Goal: Task Accomplishment & Management: Complete application form

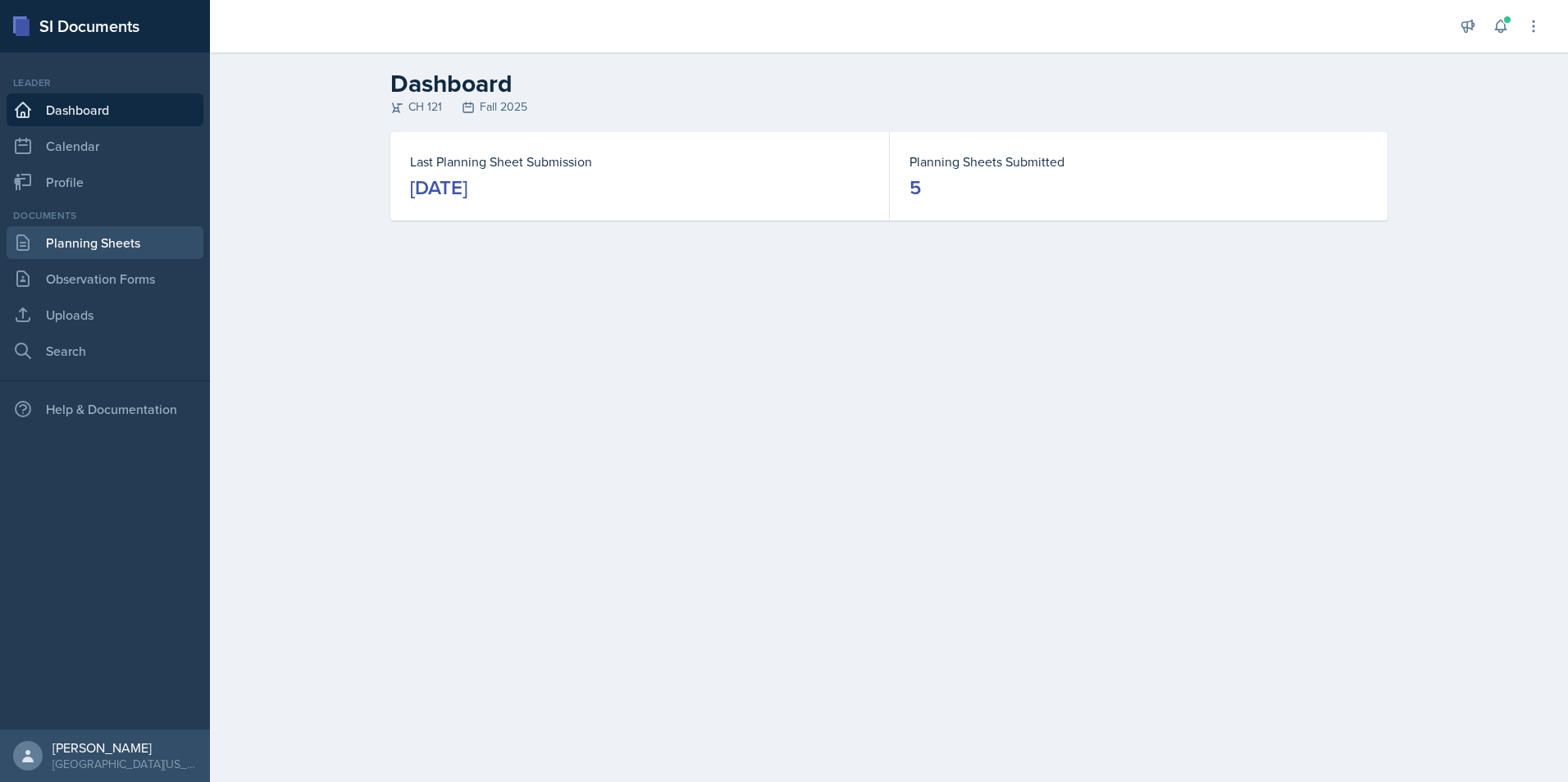
click at [144, 252] on link "Planning Sheets" at bounding box center [105, 243] width 196 height 33
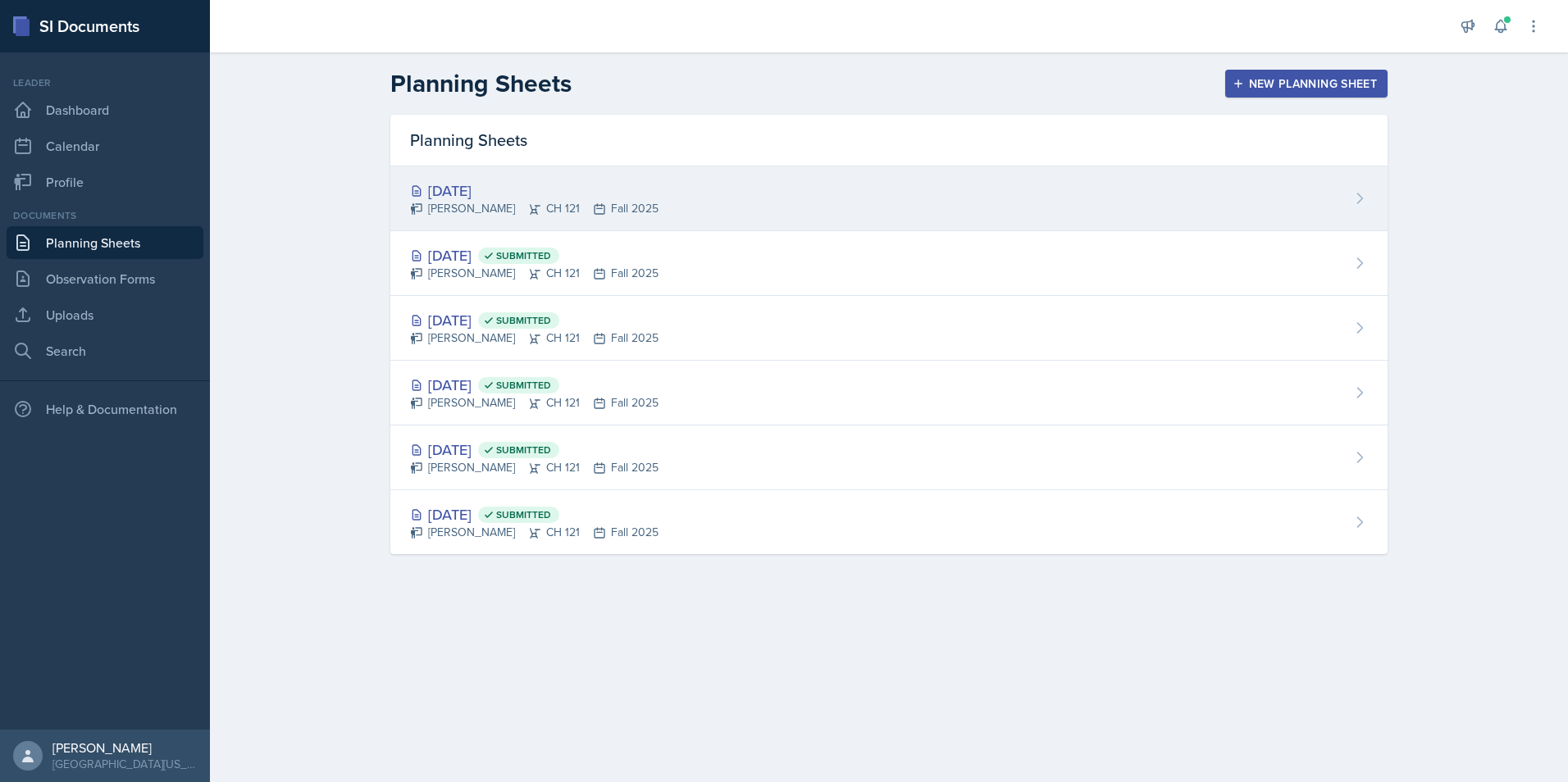
click at [460, 189] on div "[DATE]" at bounding box center [534, 191] width 249 height 22
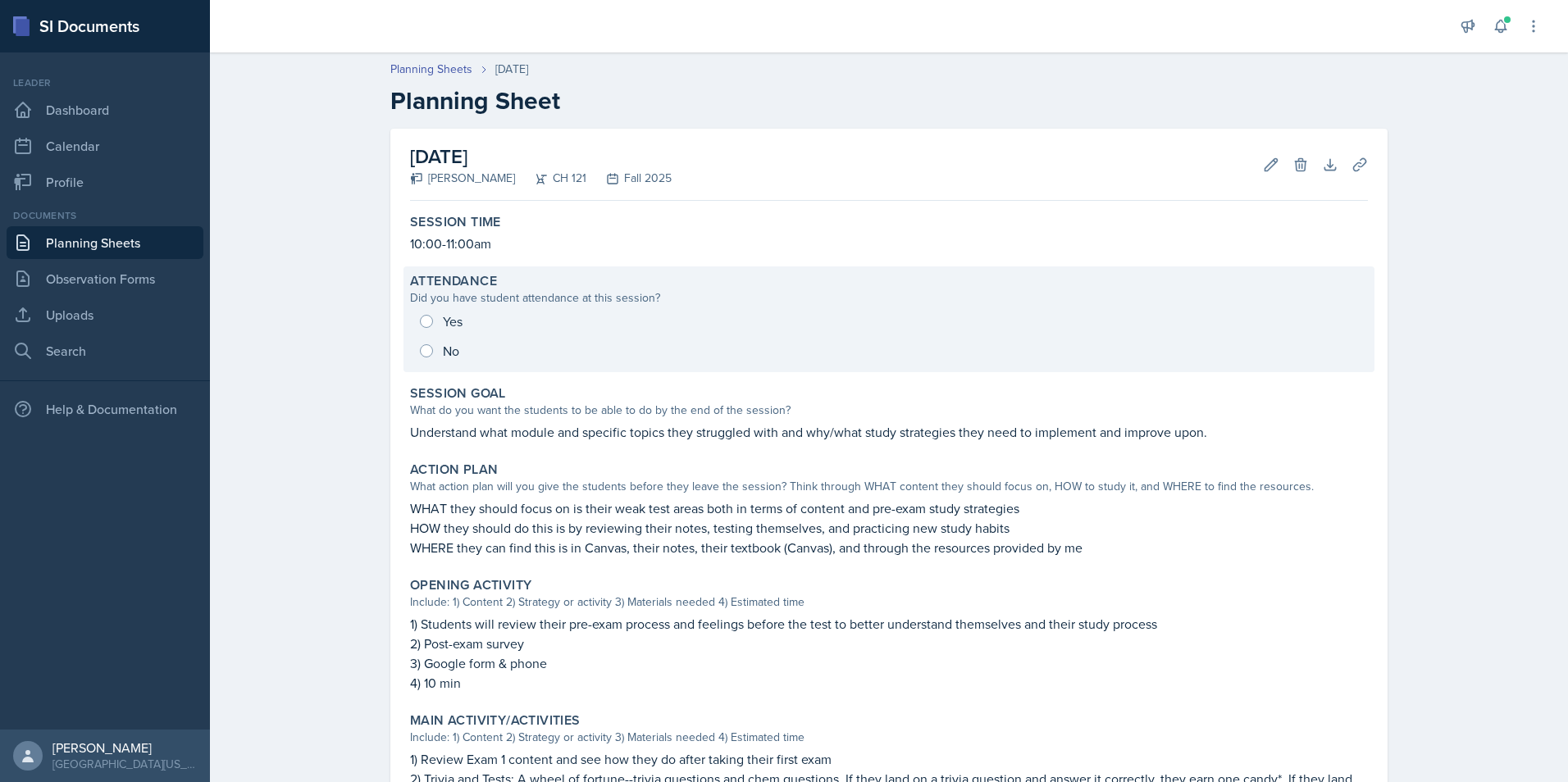
click at [428, 352] on div "Yes No" at bounding box center [890, 336] width 958 height 59
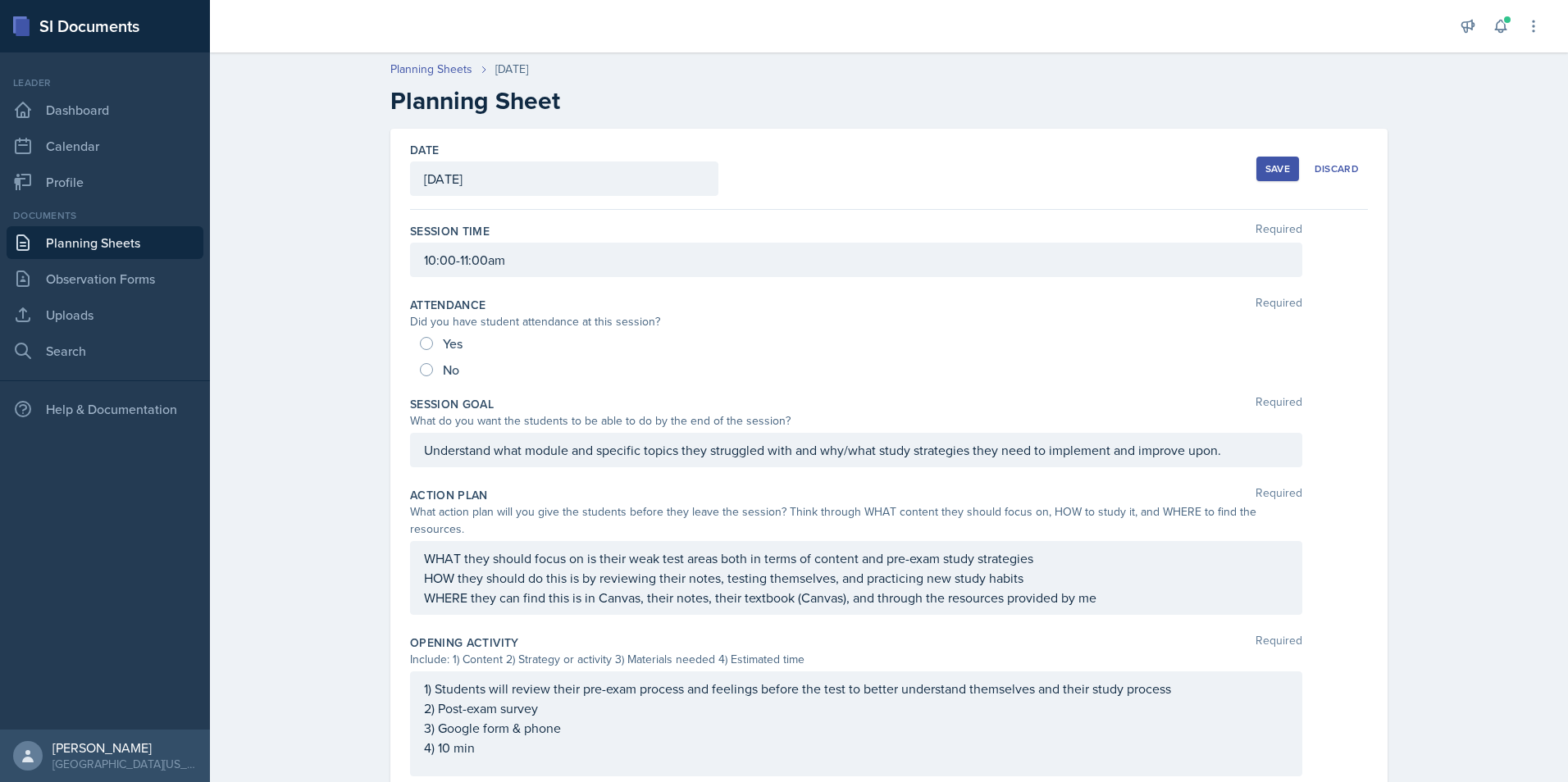
click at [420, 376] on div "No" at bounding box center [441, 370] width 43 height 26
click at [420, 370] on input "No" at bounding box center [427, 370] width 14 height 14
radio input "true"
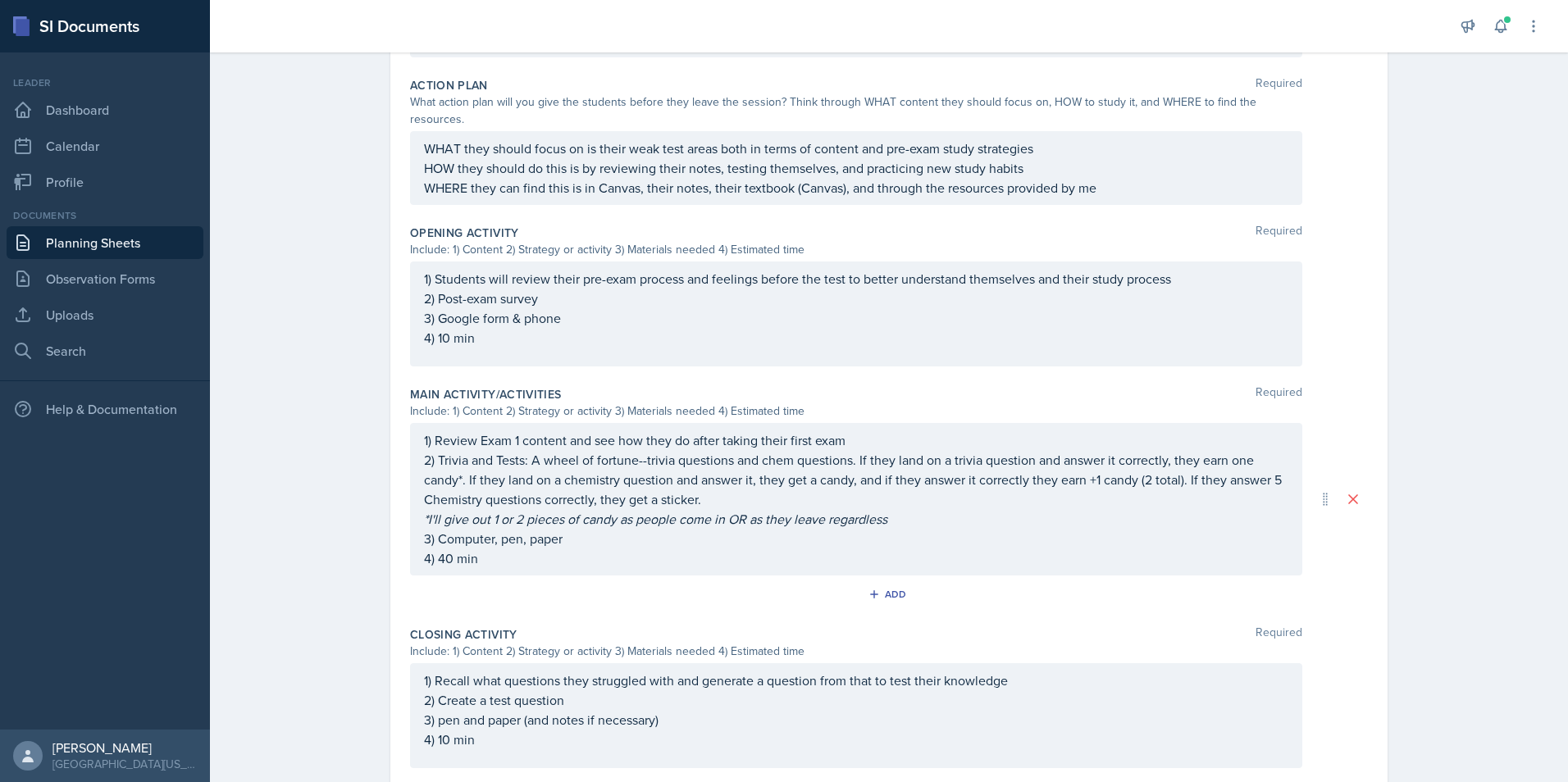
scroll to position [553, 0]
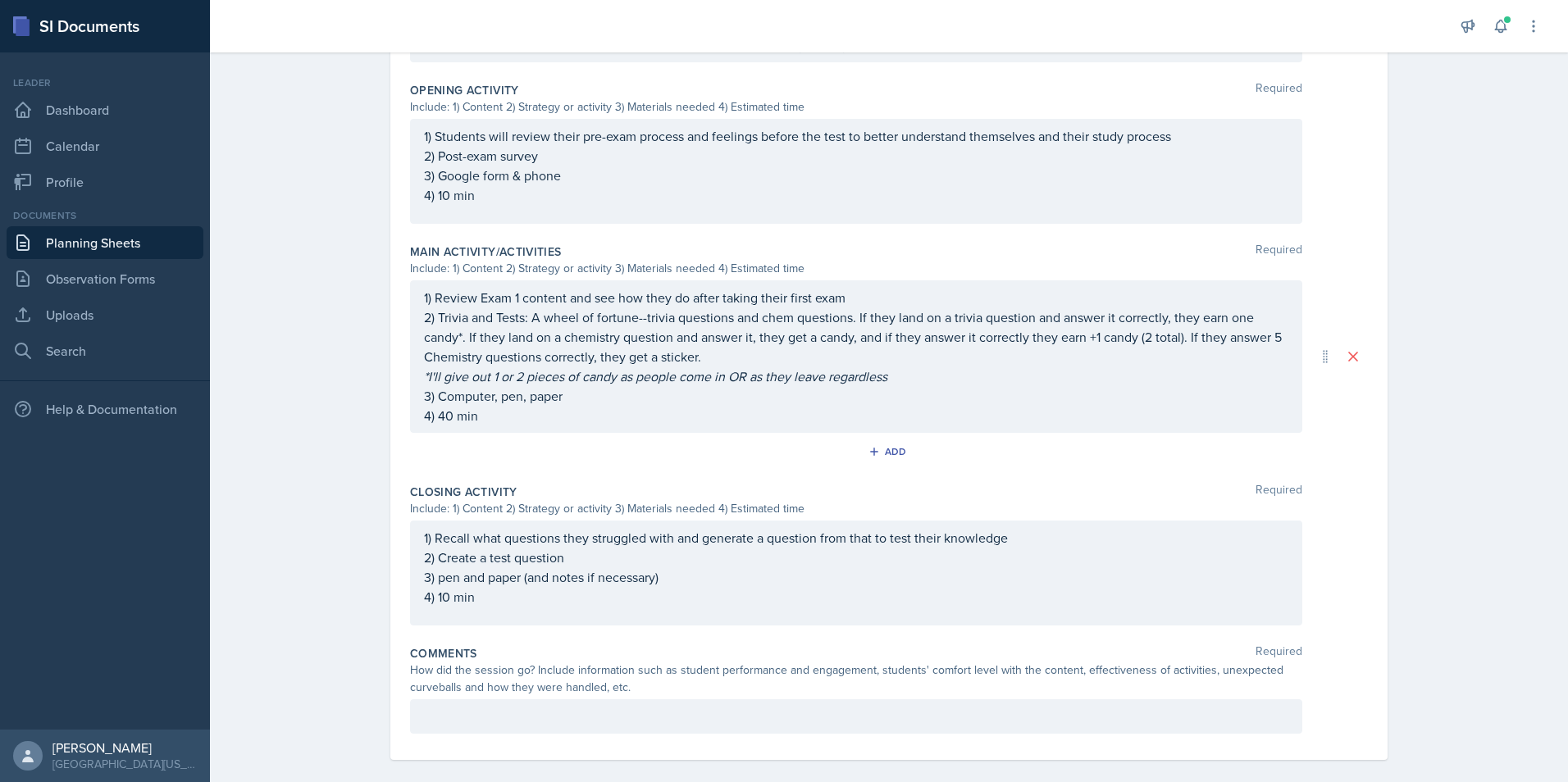
click at [504, 707] on p at bounding box center [856, 716] width 864 height 19
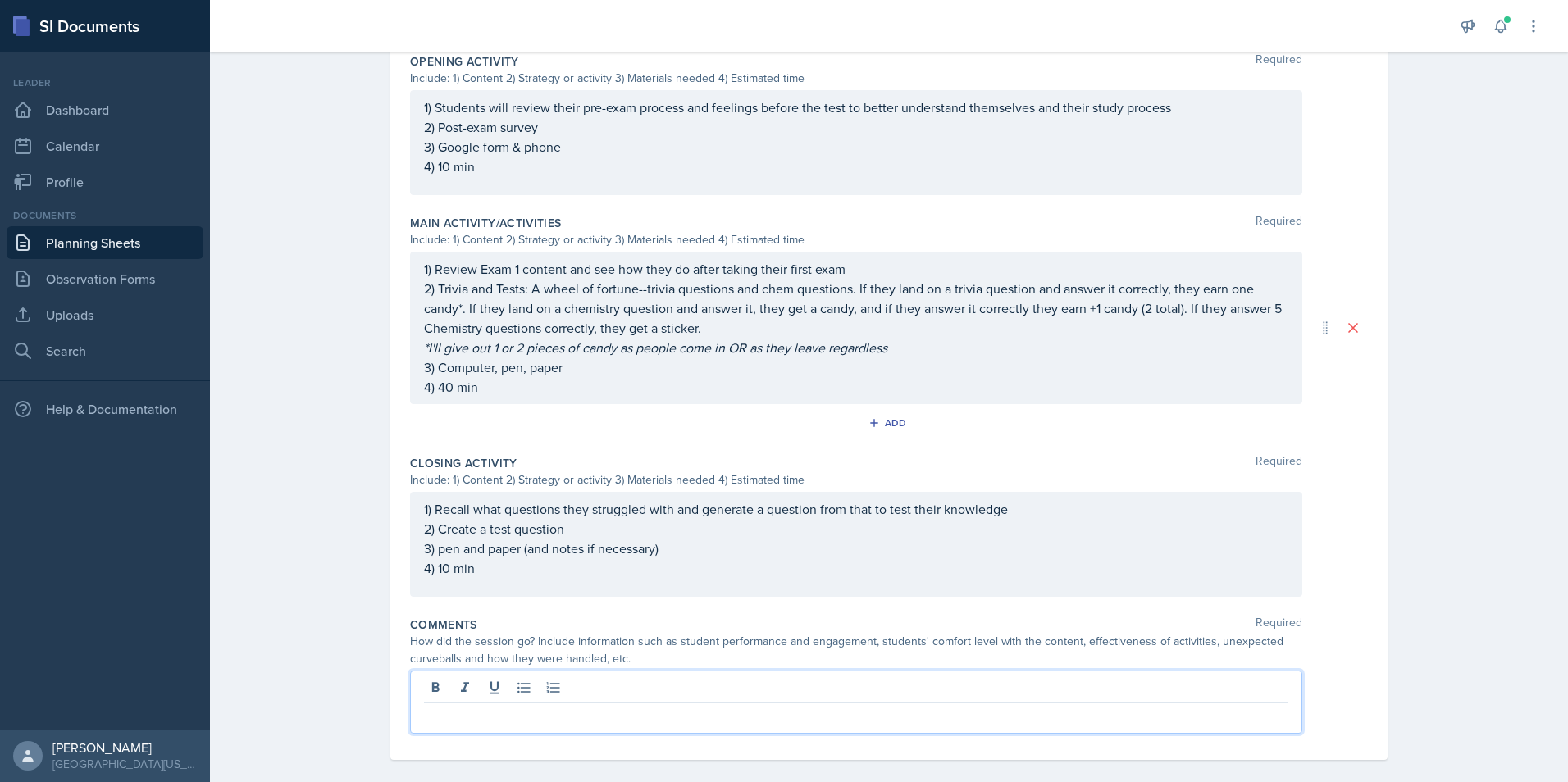
click at [504, 707] on p at bounding box center [856, 716] width 864 height 19
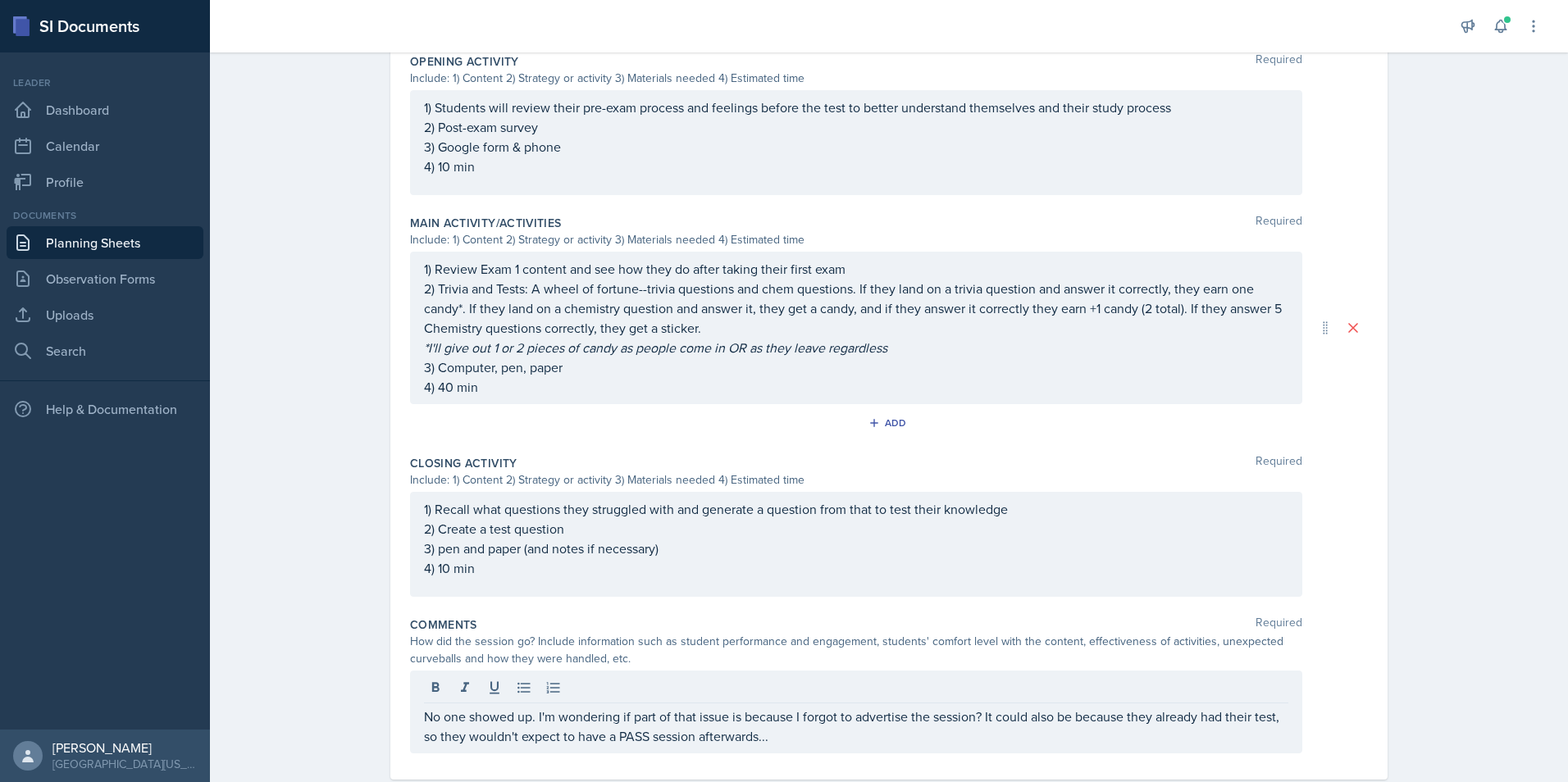
click at [395, 598] on div "Date [DATE] [DATE] 31 1 2 3 4 5 6 7 8 9 10 11 12 13 14 15 16 17 18 19 20 21 22 …" at bounding box center [889, 164] width 997 height 1233
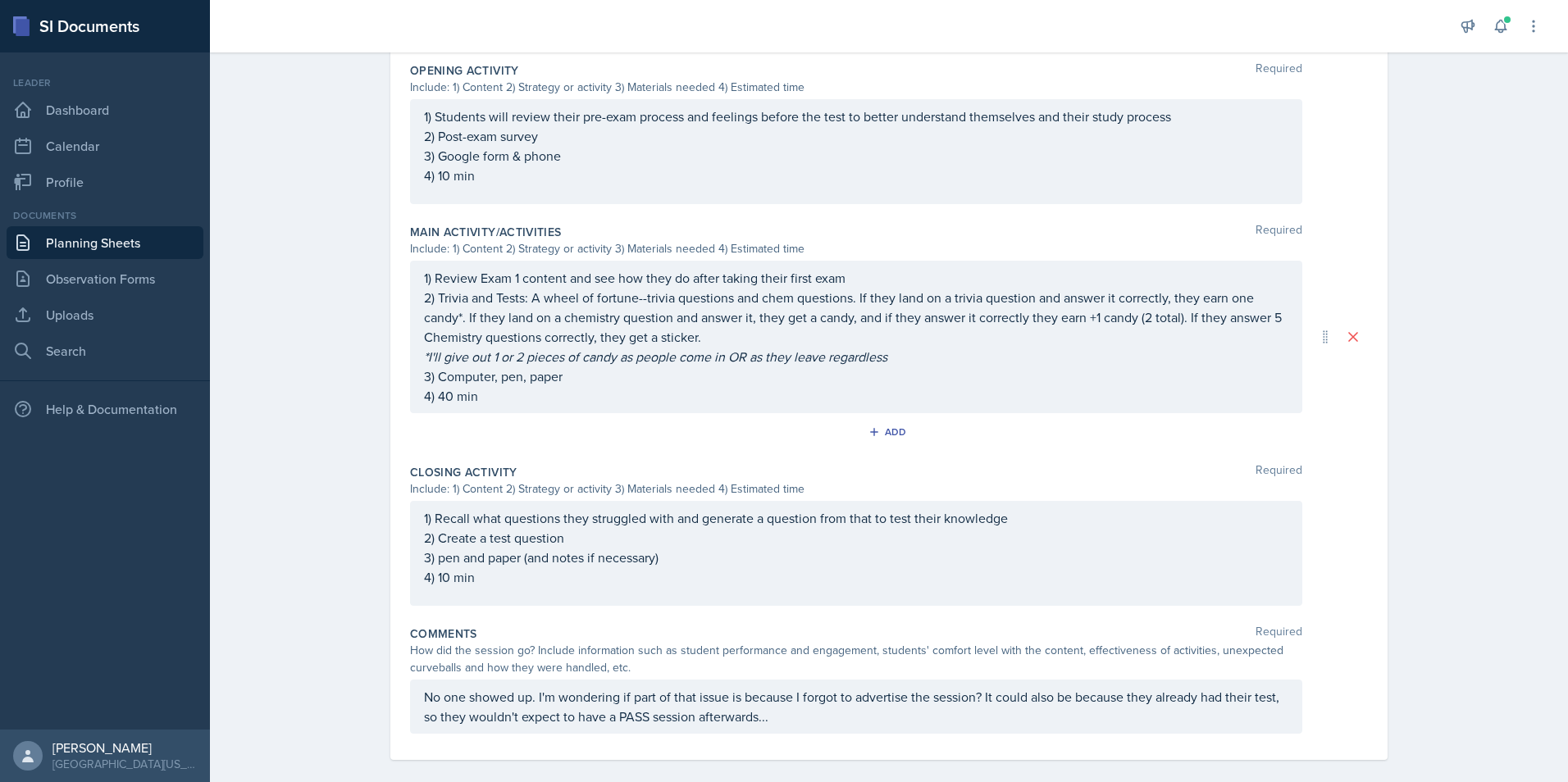
scroll to position [0, 0]
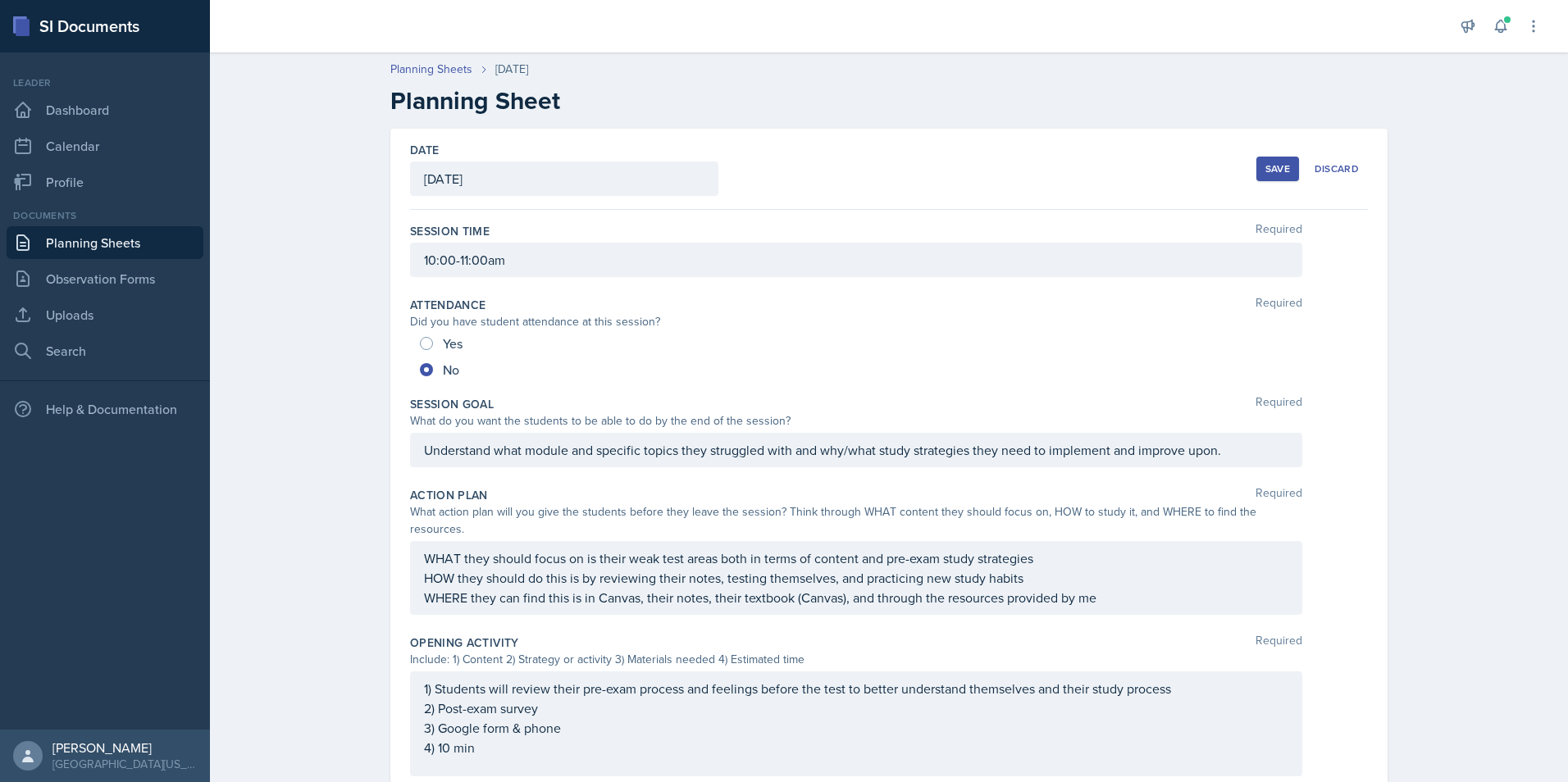
click at [1266, 177] on button "Save" at bounding box center [1278, 168] width 43 height 24
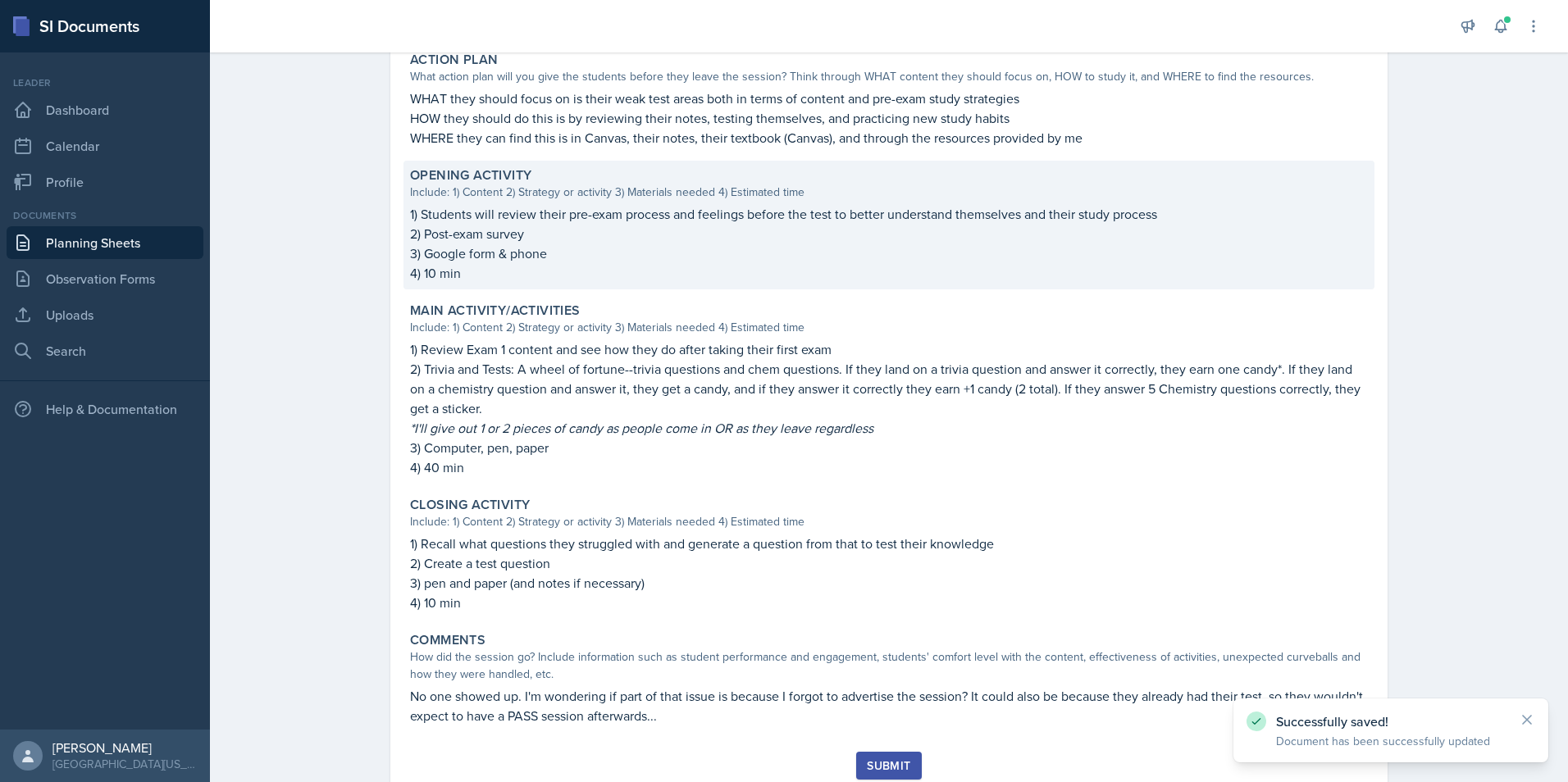
scroll to position [466, 0]
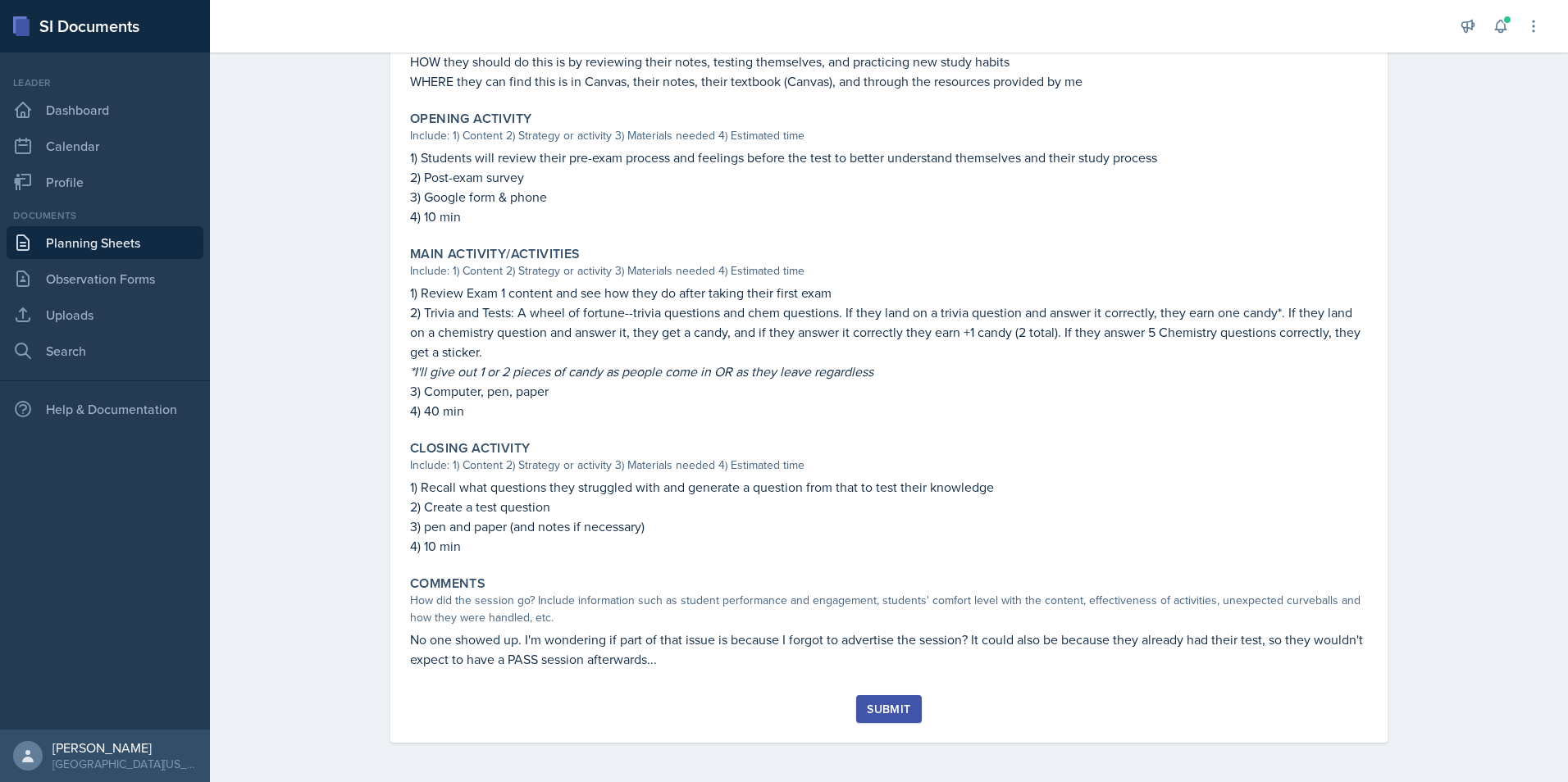
click at [883, 716] on div "Submit" at bounding box center [889, 709] width 44 height 14
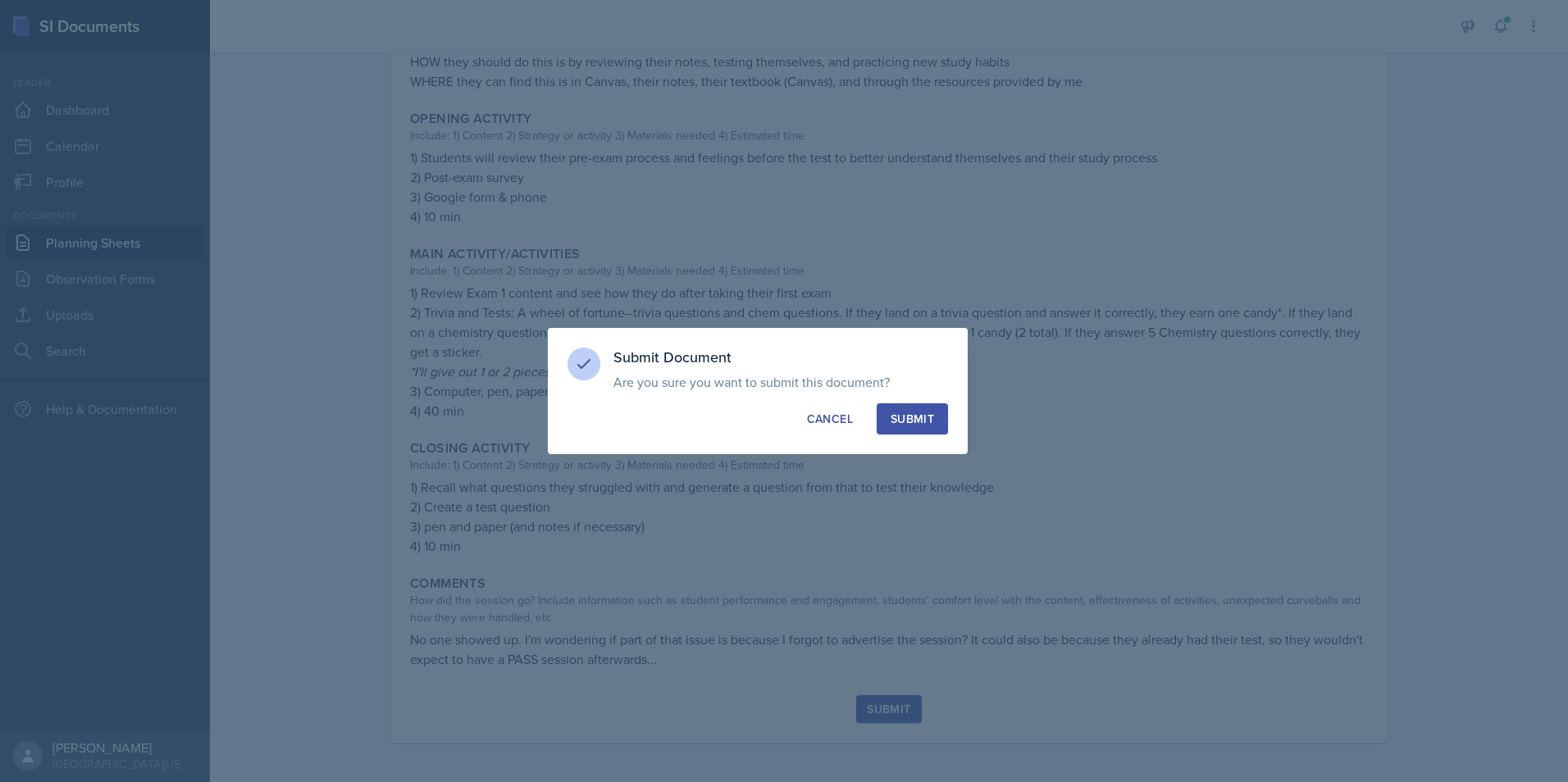
click at [890, 422] on button "Submit" at bounding box center [913, 419] width 72 height 31
radio input "true"
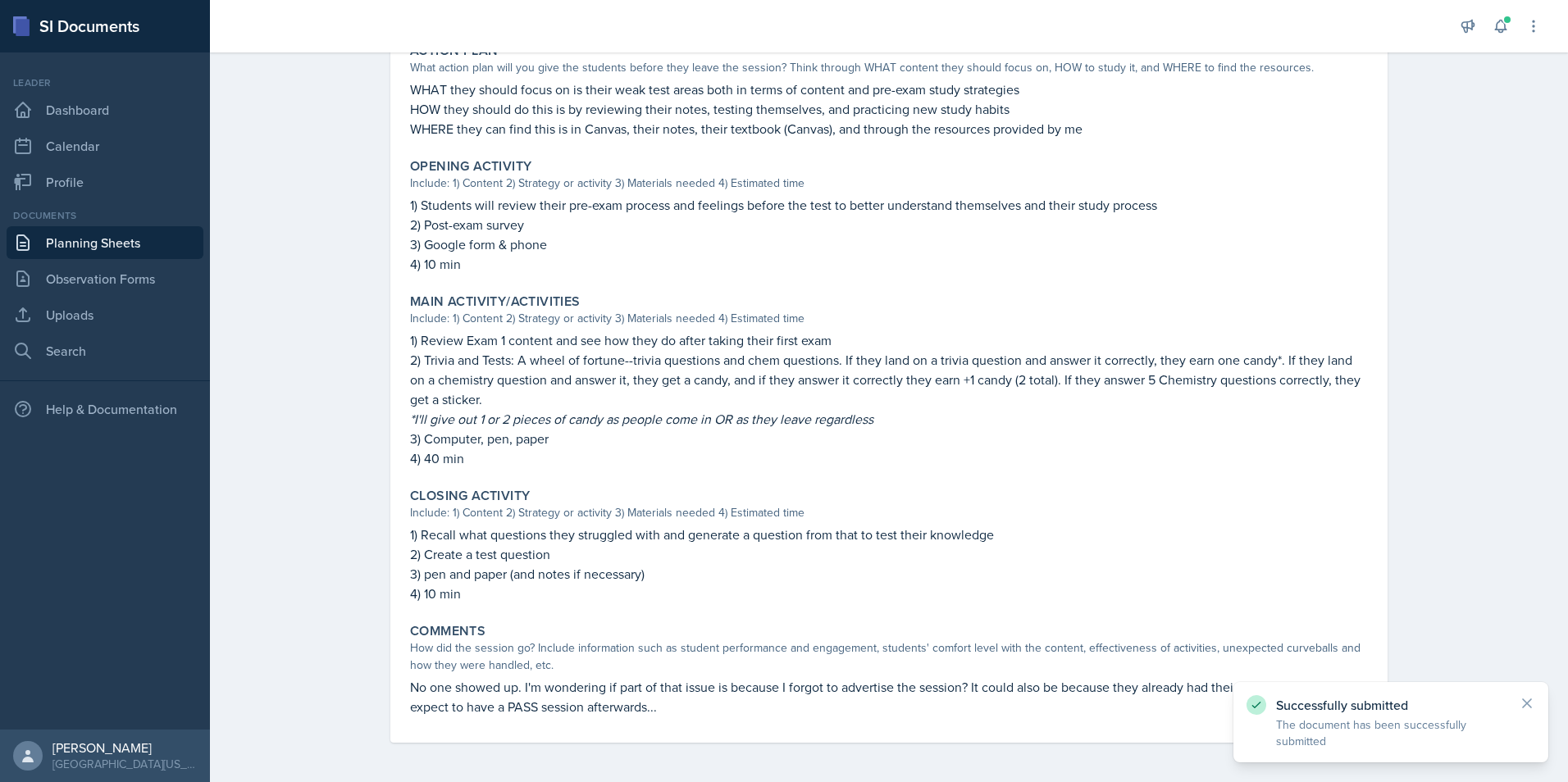
scroll to position [419, 0]
